Goal: Information Seeking & Learning: Learn about a topic

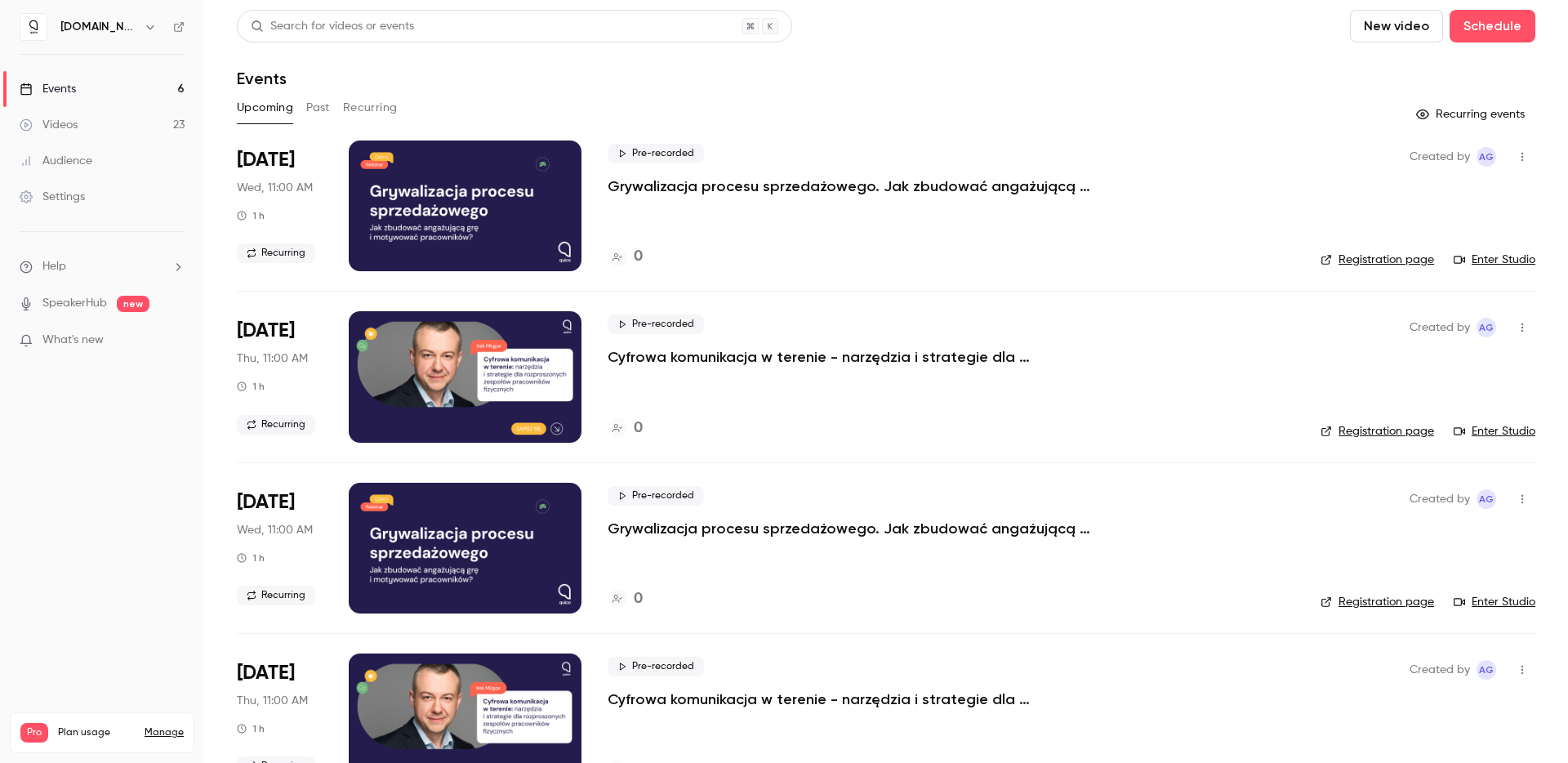
click at [458, 204] on div at bounding box center [465, 206] width 232 height 131
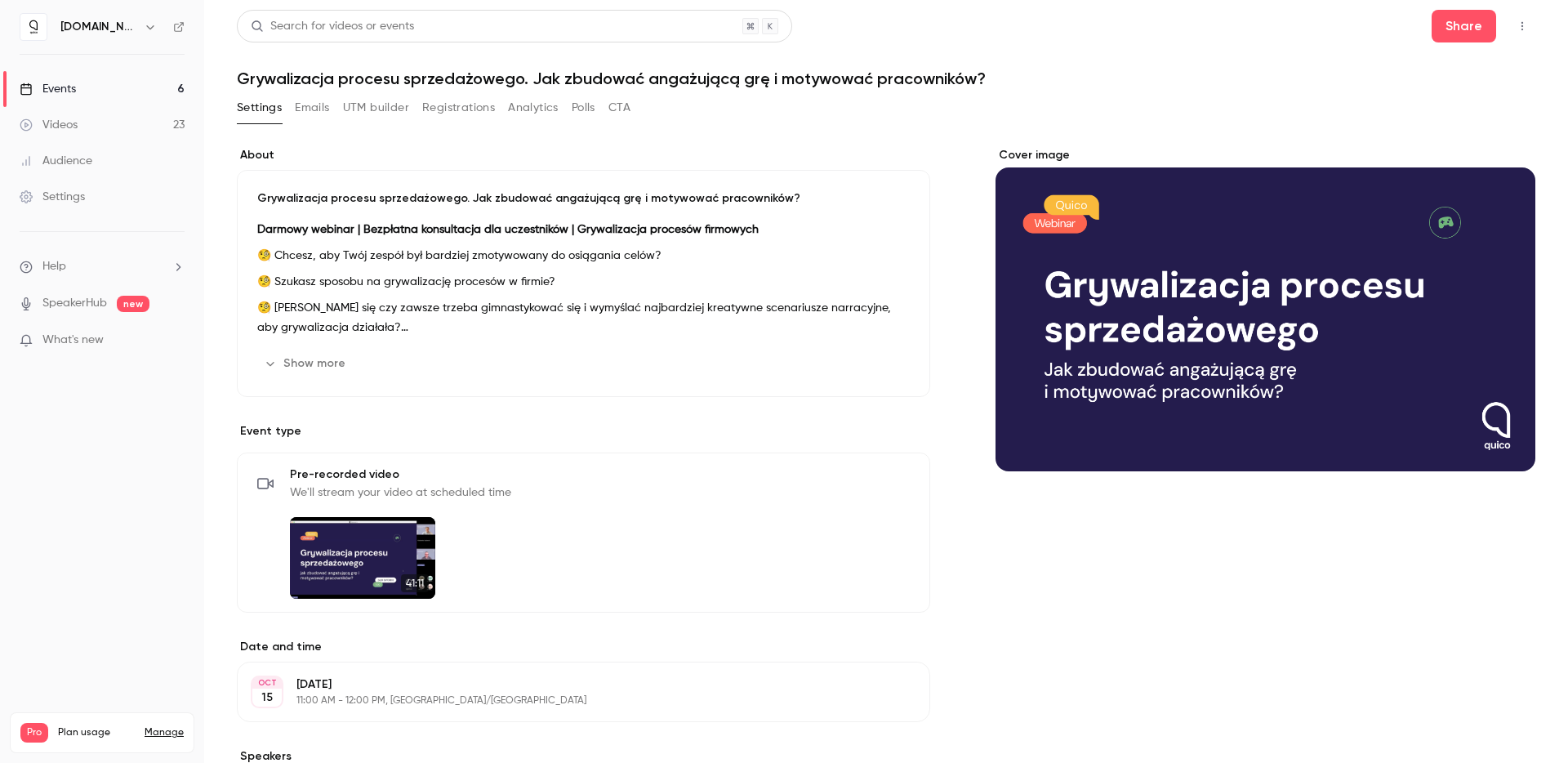
click at [93, 132] on link "Videos 23" at bounding box center [101, 125] width 204 height 36
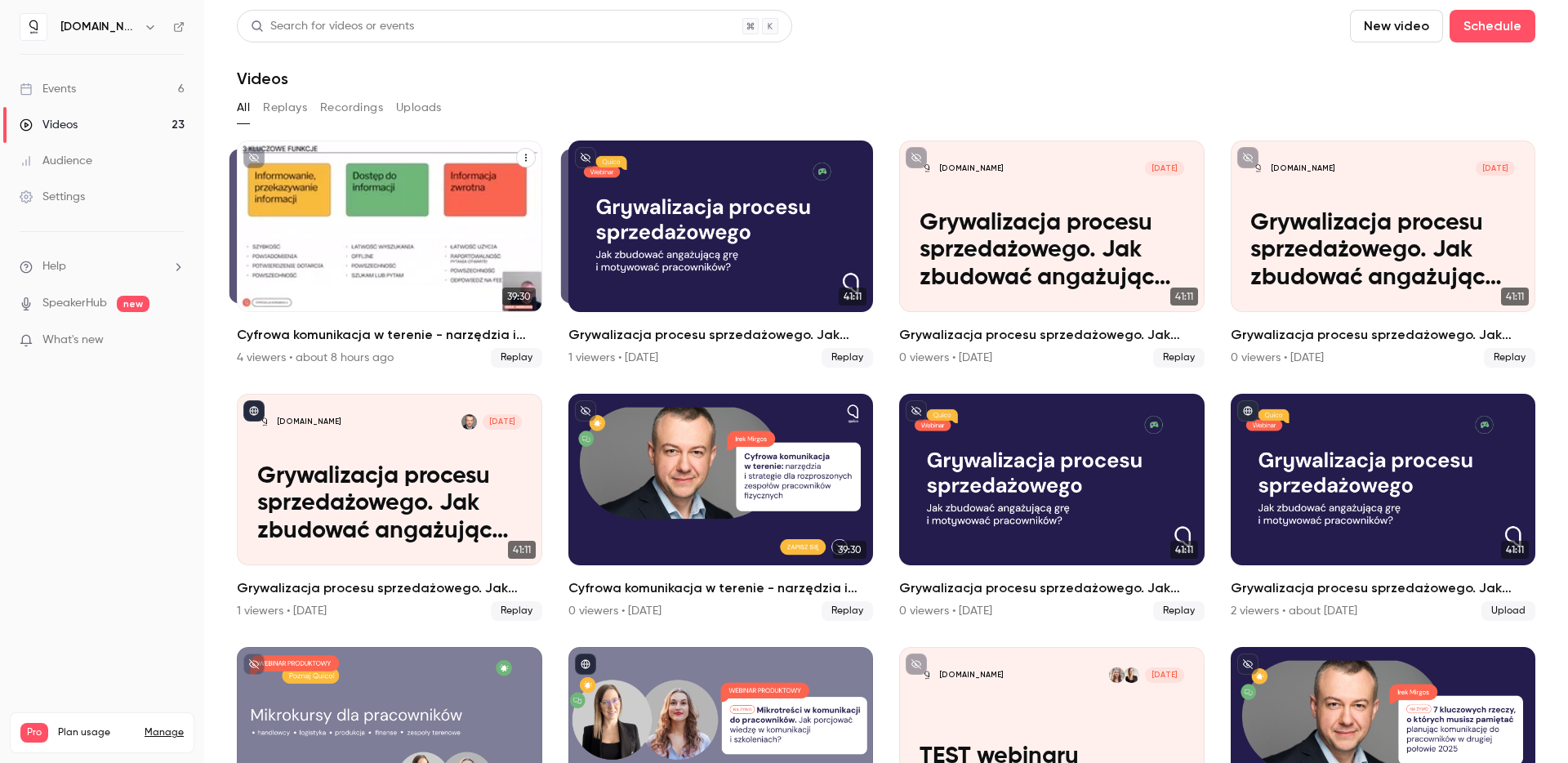
click at [364, 281] on div "Cyfrowa komunikacja w terenie - narzędzia i strategie dla rozproszonych zespołó…" at bounding box center [389, 226] width 305 height 172
click at [364, 235] on div "Cyfrowa komunikacja w terenie - narzędzia i strategie dla rozproszonych zespołó…" at bounding box center [389, 226] width 305 height 172
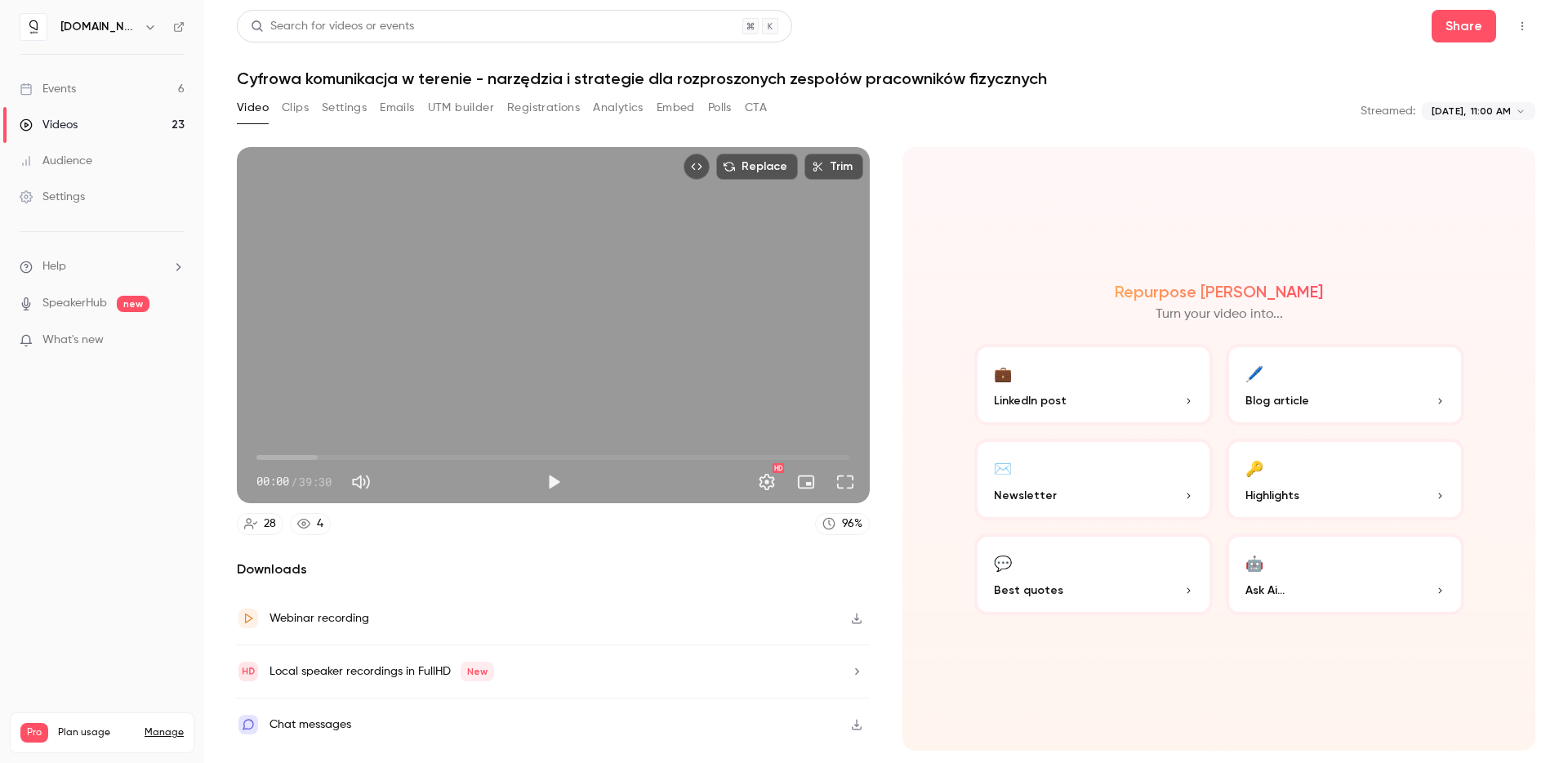
click at [553, 482] on button "Play" at bounding box center [553, 482] width 32 height 32
drag, startPoint x: 259, startPoint y: 457, endPoint x: 796, endPoint y: 464, distance: 537.0
click at [796, 459] on span "36:01" at bounding box center [797, 457] width 5 height 5
click at [811, 456] on span "36:03" at bounding box center [553, 458] width 594 height 26
click at [825, 458] on span "37:49" at bounding box center [553, 458] width 594 height 26
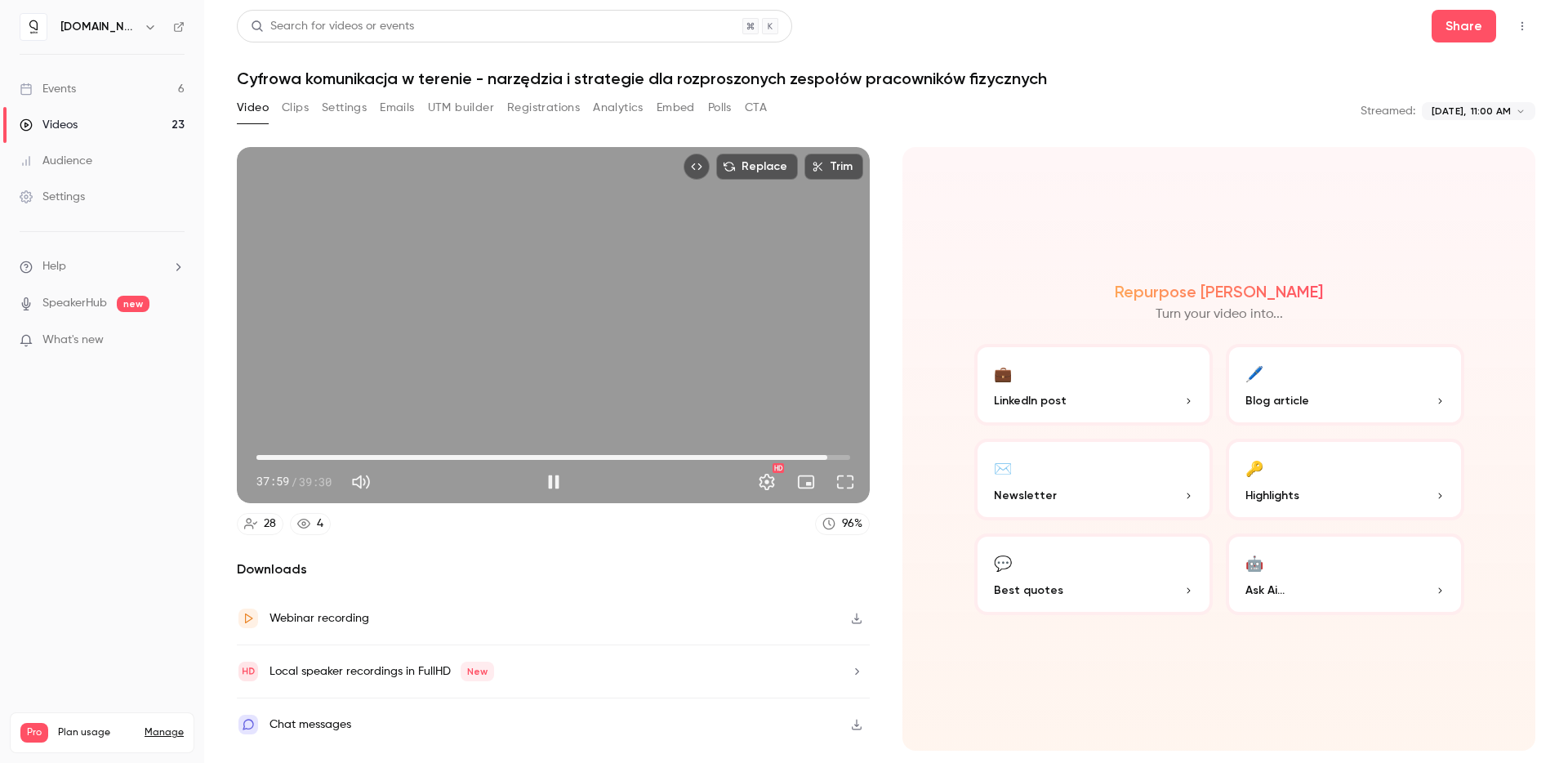
click at [830, 455] on span "37:59" at bounding box center [826, 457] width 5 height 5
click at [837, 455] on span "38:38" at bounding box center [837, 457] width 5 height 5
type input "****"
click at [549, 334] on div "Replace Trim 38:59 38:59 / 39:30 HD" at bounding box center [553, 325] width 633 height 356
click at [77, 118] on div "Videos" at bounding box center [48, 125] width 58 height 17
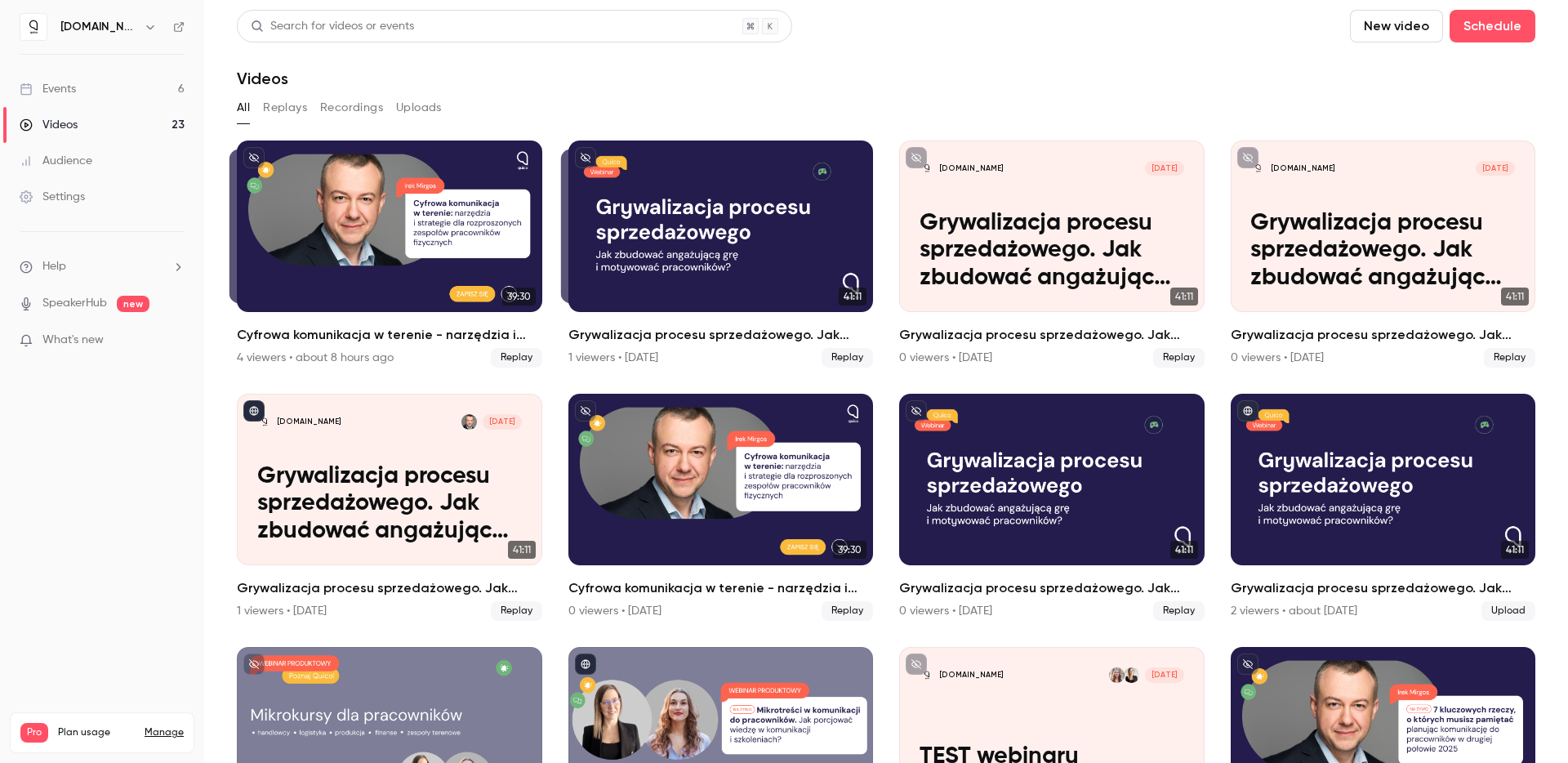
click at [67, 92] on div "Events" at bounding box center [47, 89] width 56 height 17
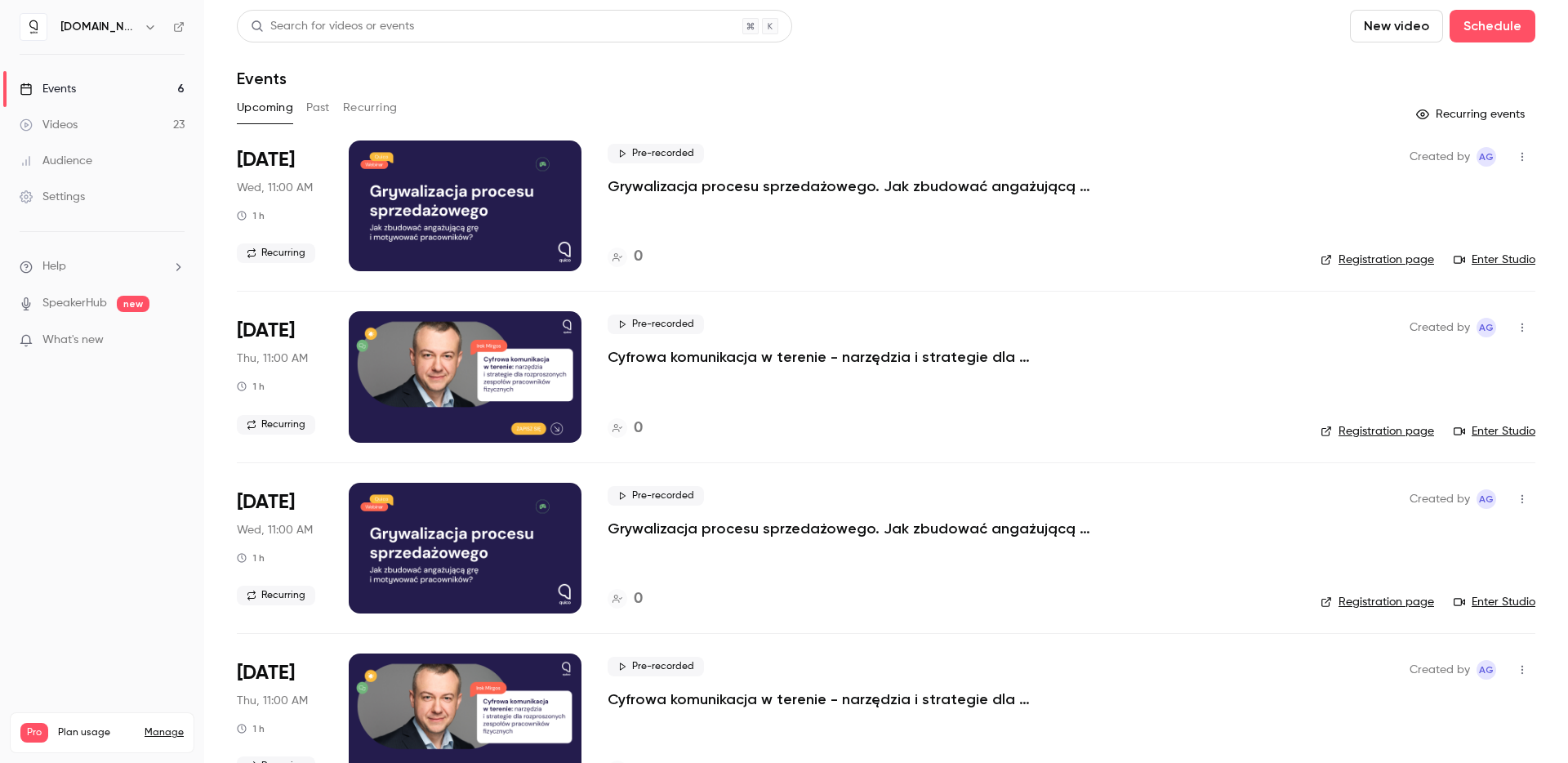
click at [79, 146] on link "Audience" at bounding box center [101, 161] width 204 height 36
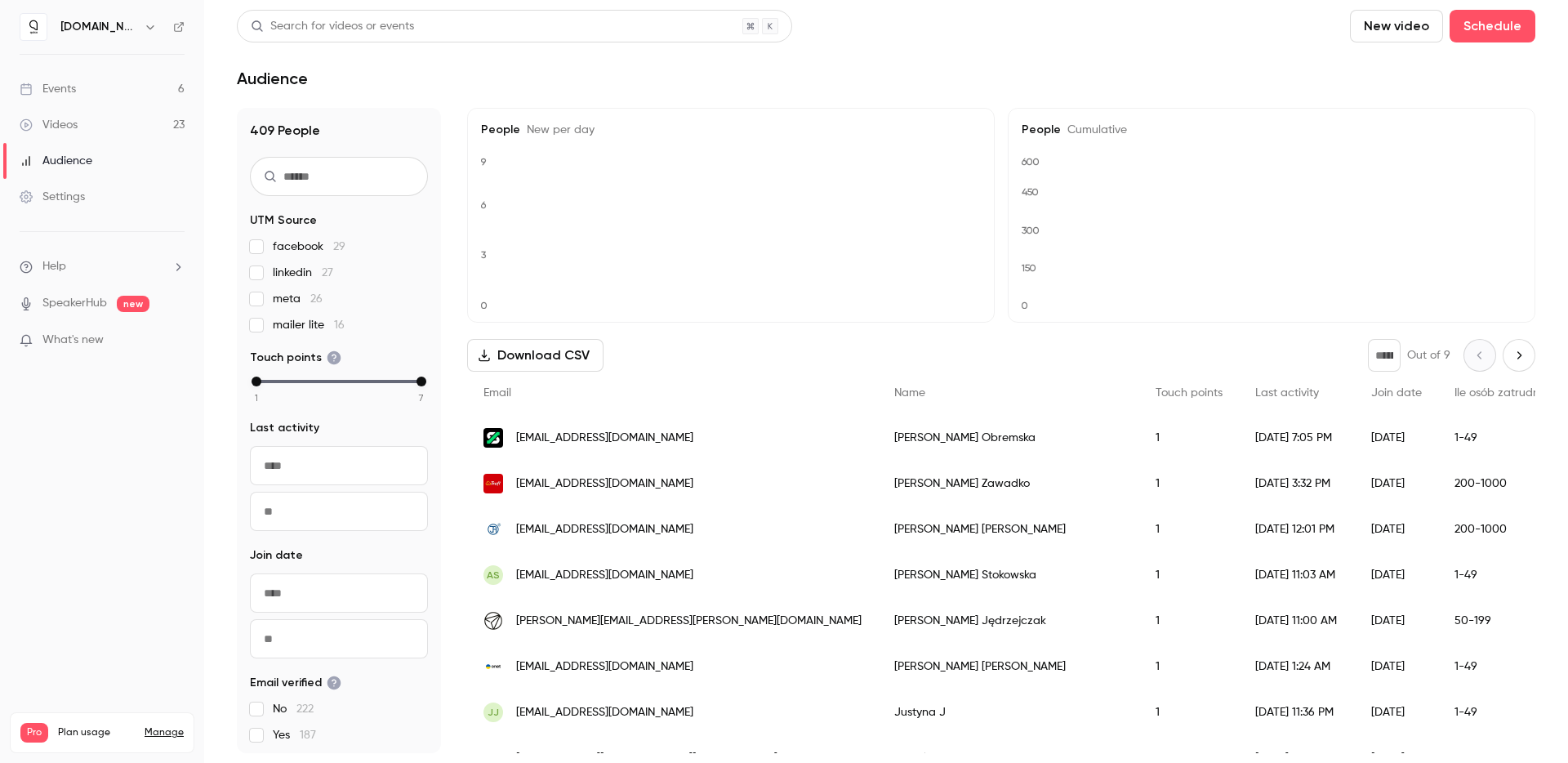
click at [62, 136] on link "Videos 23" at bounding box center [101, 125] width 204 height 36
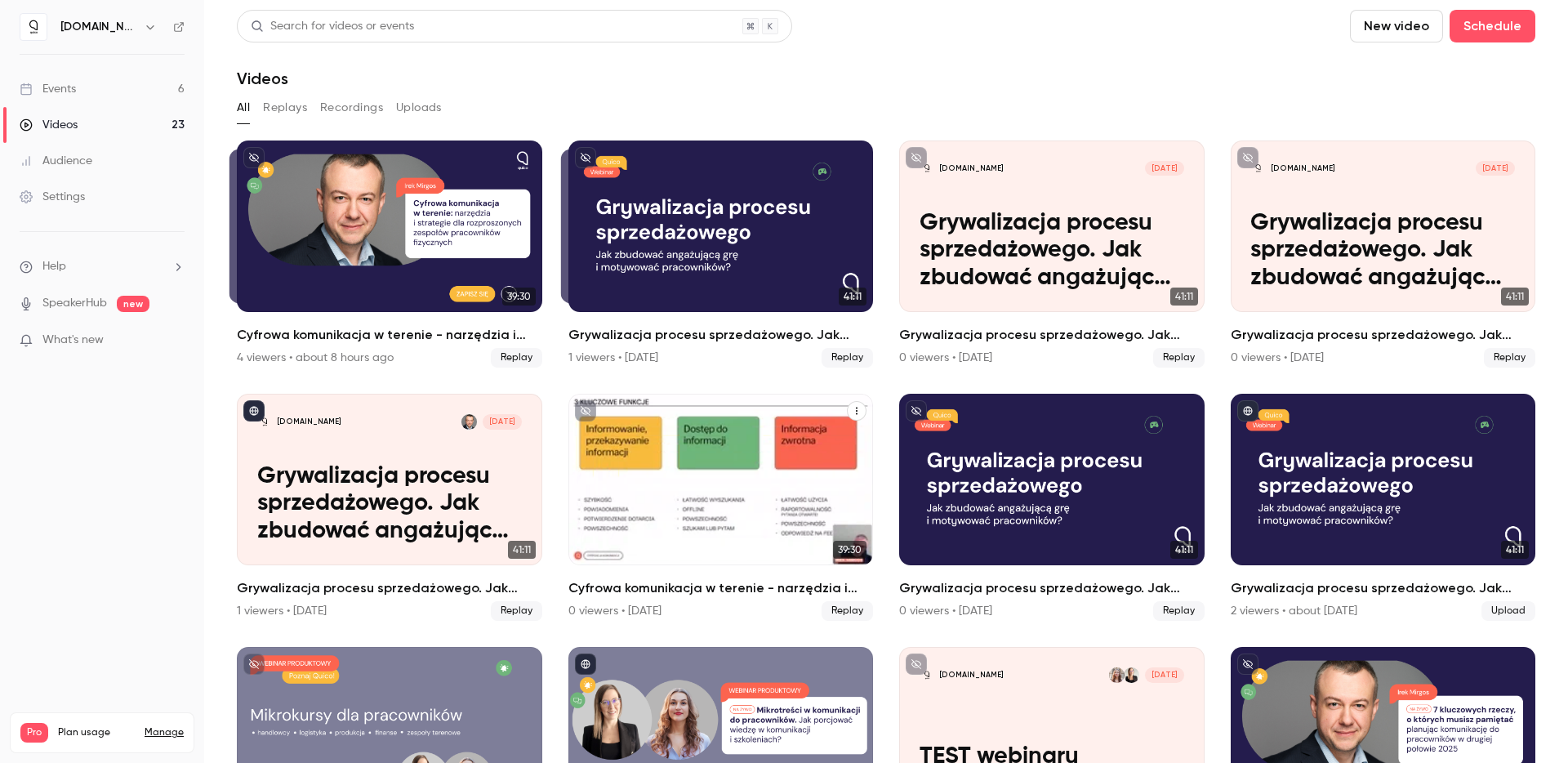
scroll to position [629, 0]
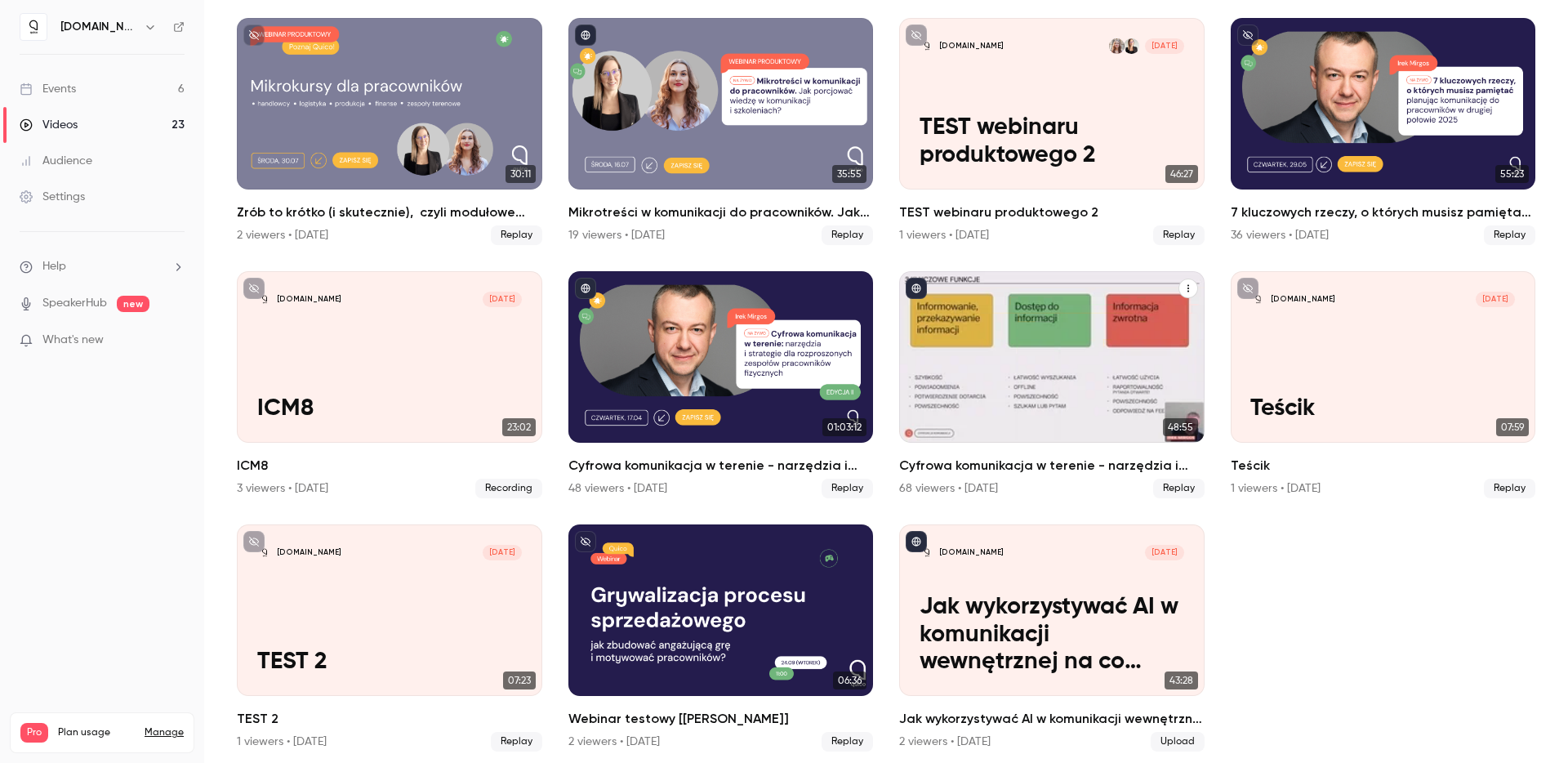
click at [1031, 382] on div "Cyfrowa komunikacja w terenie - narzędzia i strategie dla rozproszonych zespołó…" at bounding box center [1051, 357] width 305 height 172
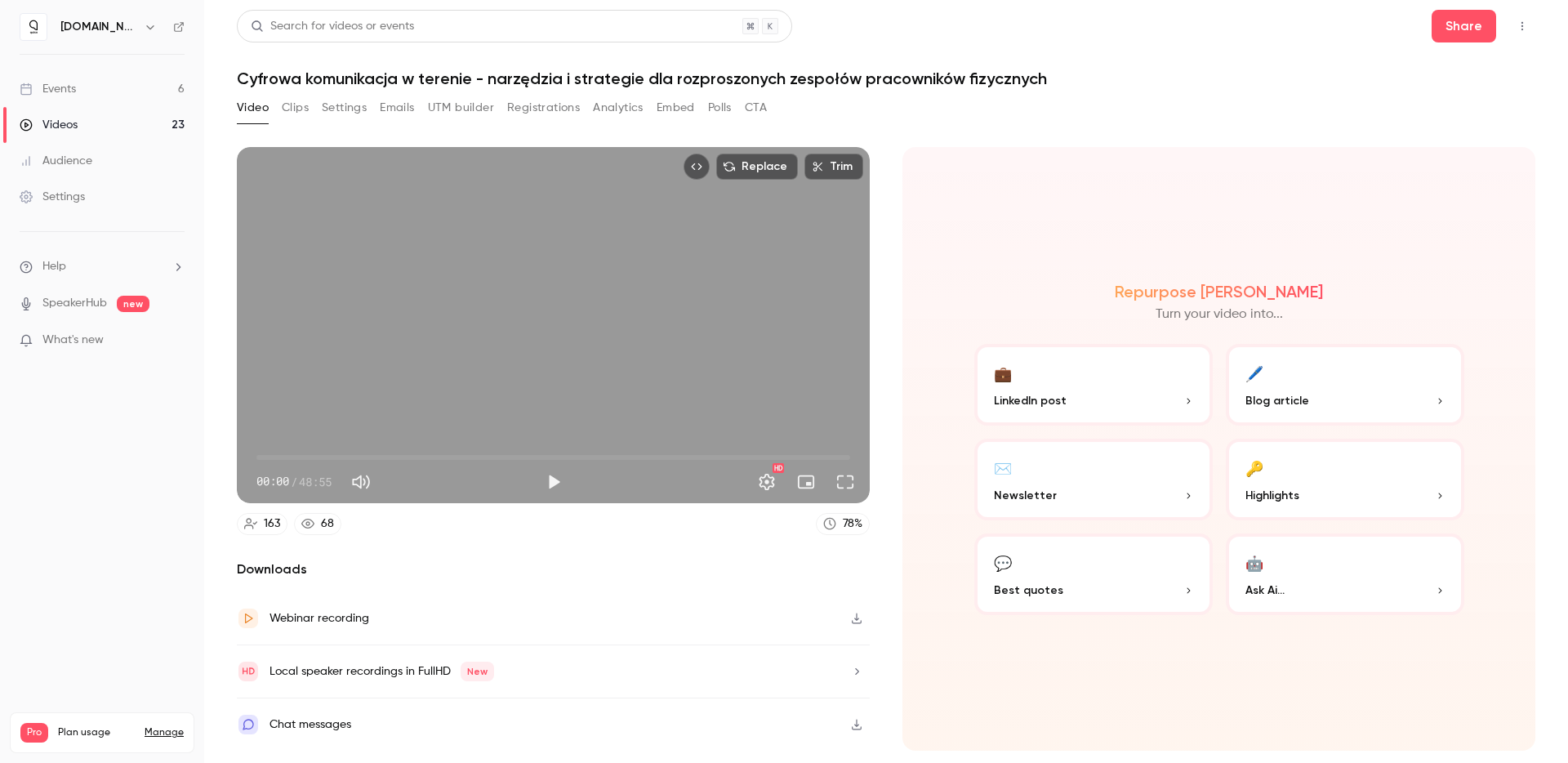
click at [549, 108] on button "Registrations" at bounding box center [543, 108] width 73 height 26
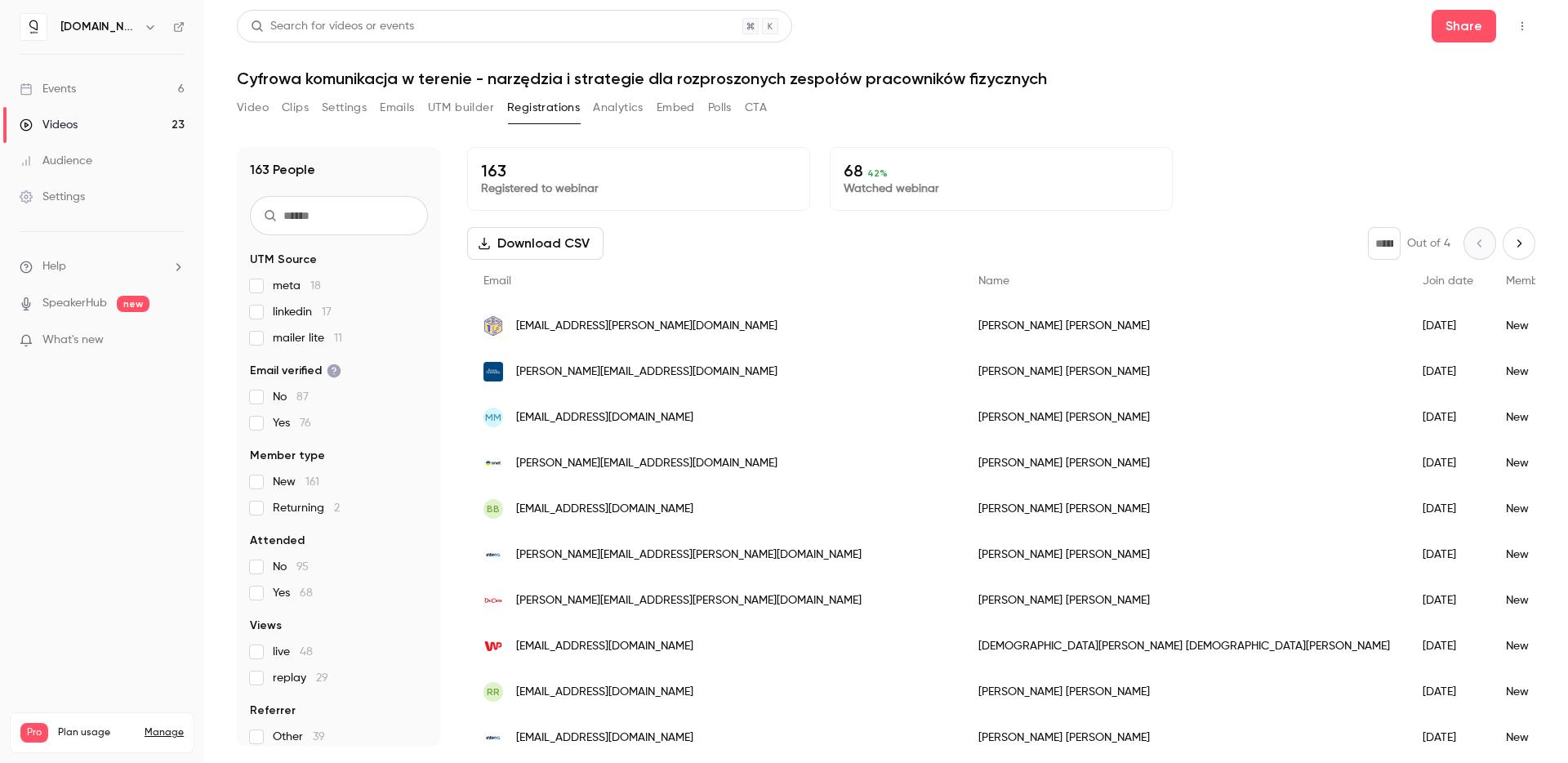
click at [939, 161] on p "68 42 %" at bounding box center [1002, 170] width 315 height 19
click at [614, 107] on button "Analytics" at bounding box center [618, 108] width 51 height 26
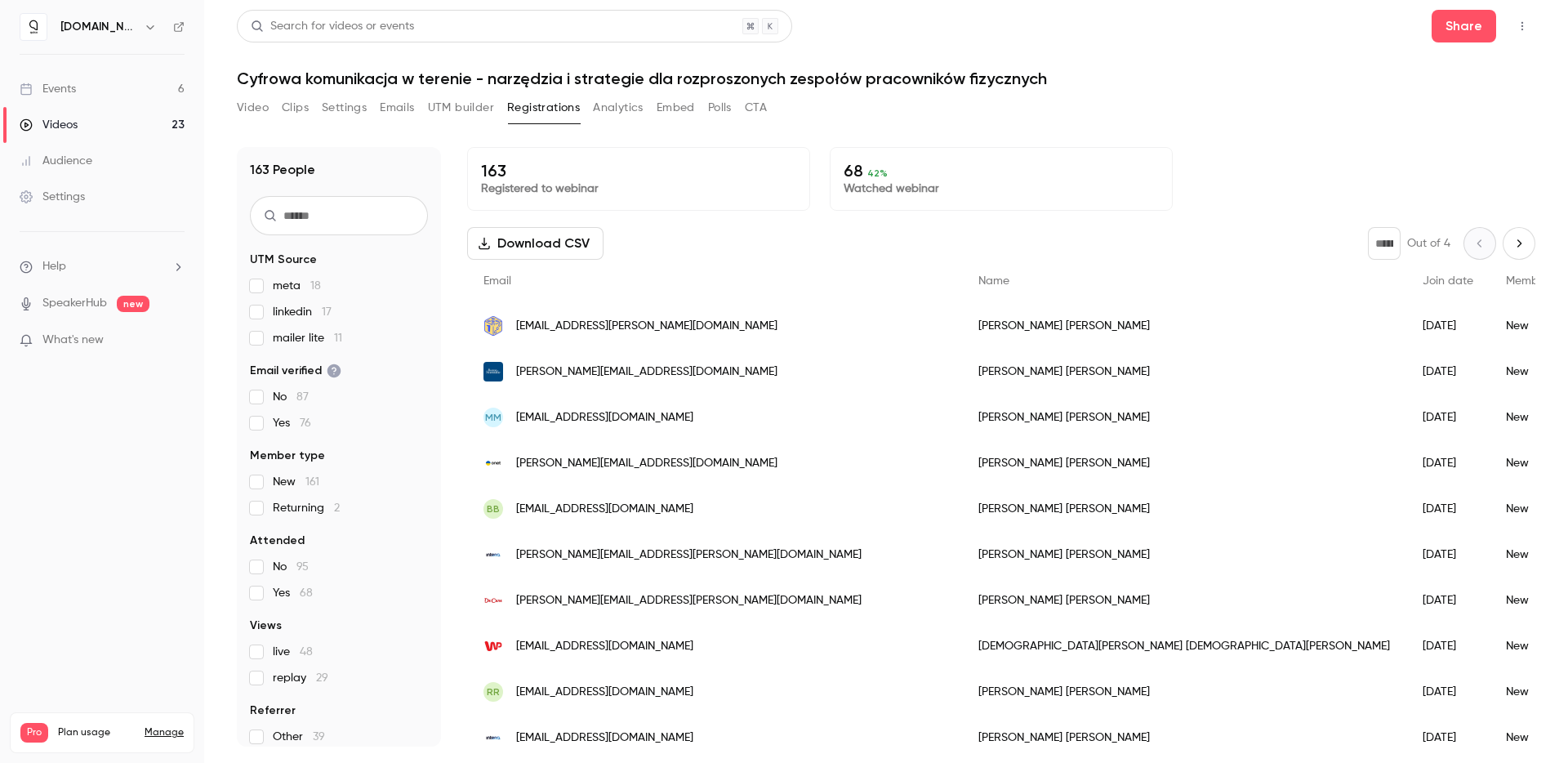
click at [561, 173] on p "163" at bounding box center [638, 170] width 315 height 19
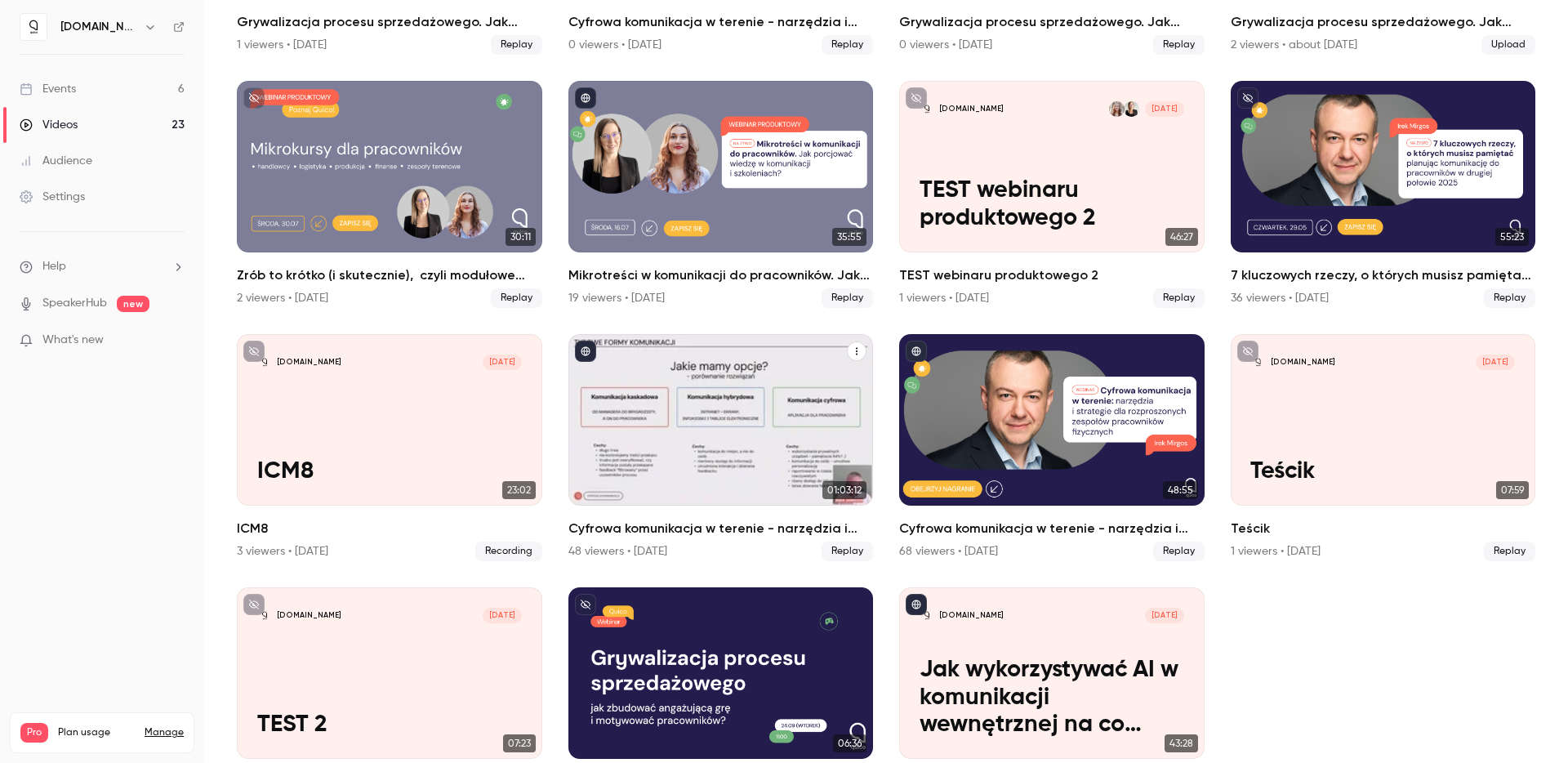
scroll to position [629, 0]
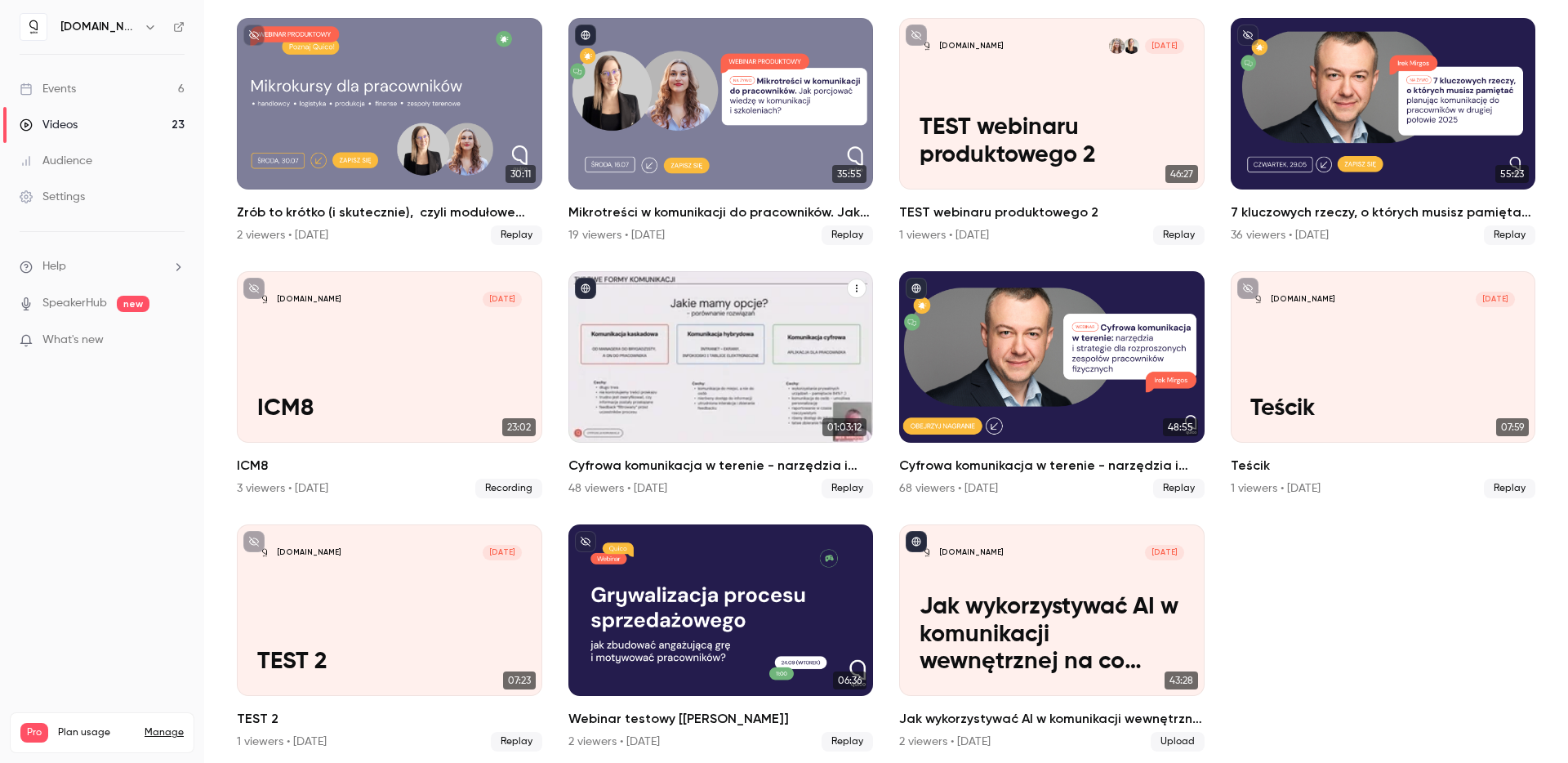
click at [666, 340] on div "Cyfrowa komunikacja w terenie - narzędzia i strategie dla rozproszonych zespołó…" at bounding box center [720, 357] width 305 height 172
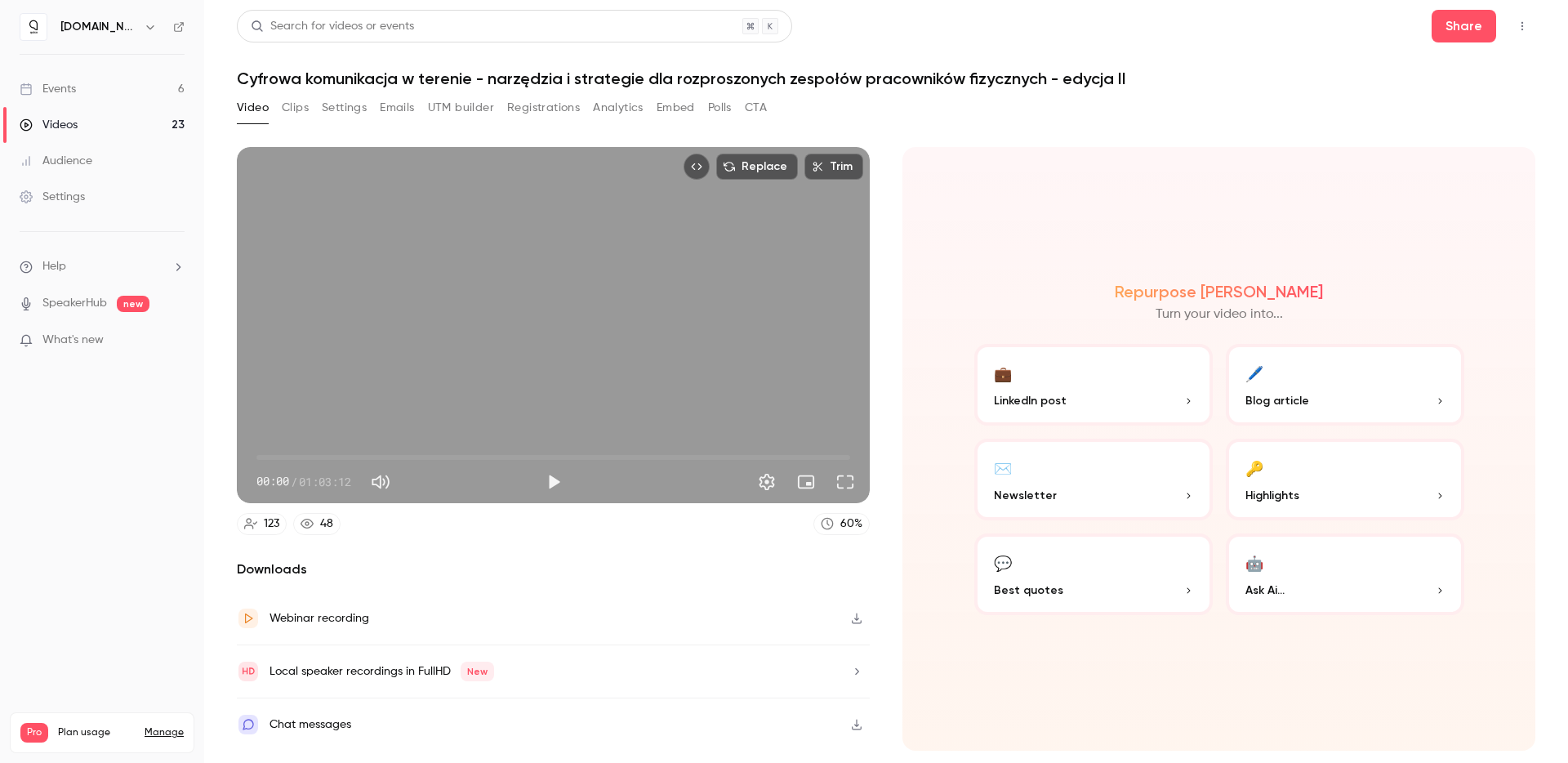
click at [542, 112] on button "Registrations" at bounding box center [543, 108] width 73 height 26
